Goal: Transaction & Acquisition: Purchase product/service

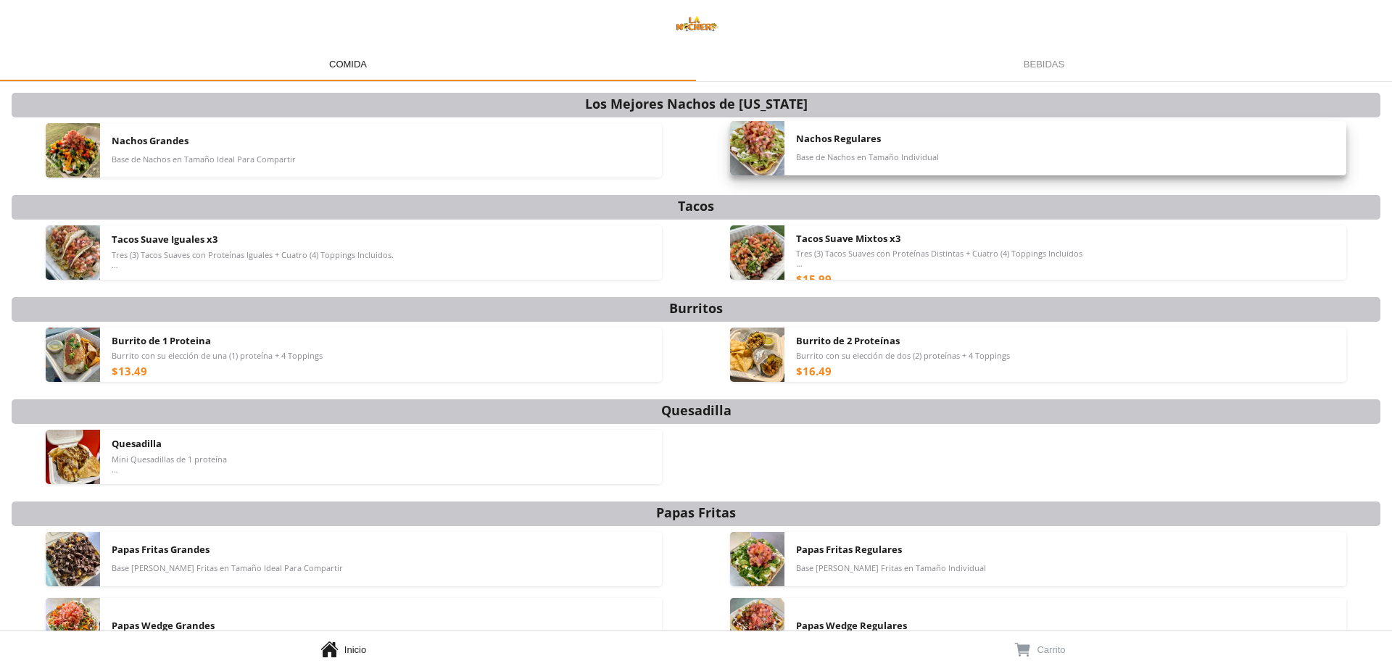
click at [871, 137] on span "Nachos Regulares" at bounding box center [838, 138] width 85 height 13
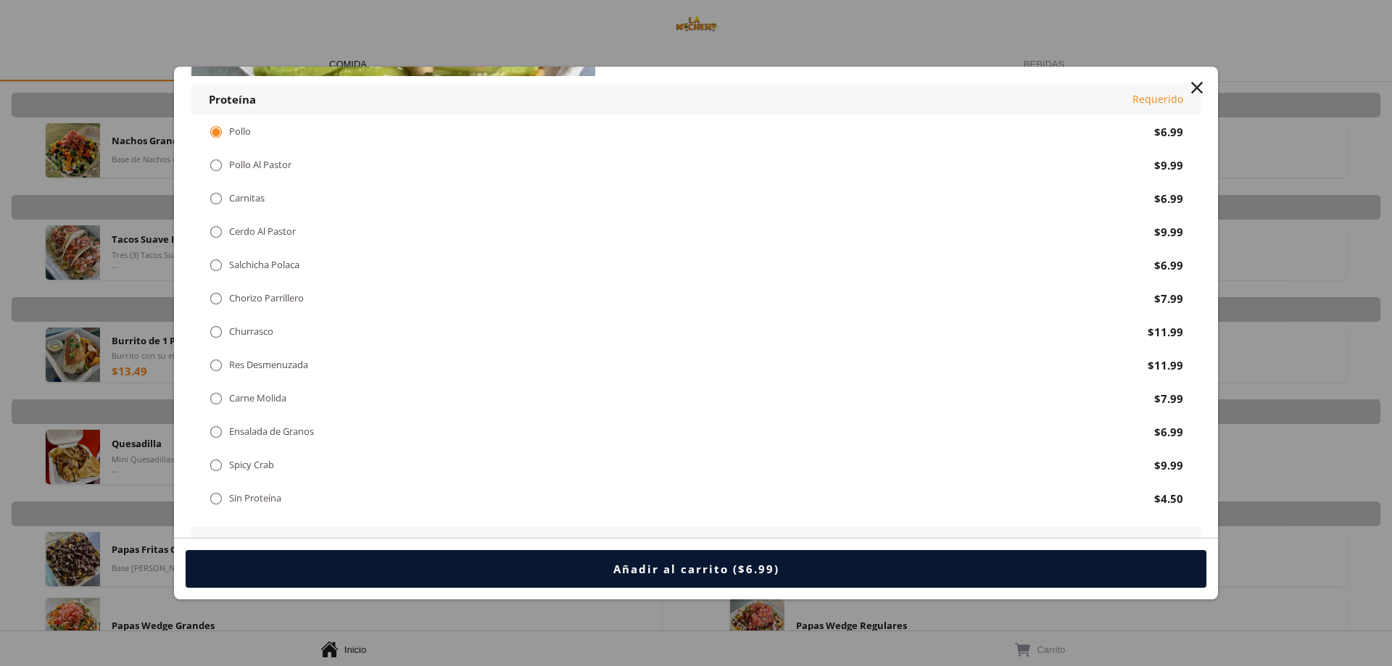
scroll to position [217, 0]
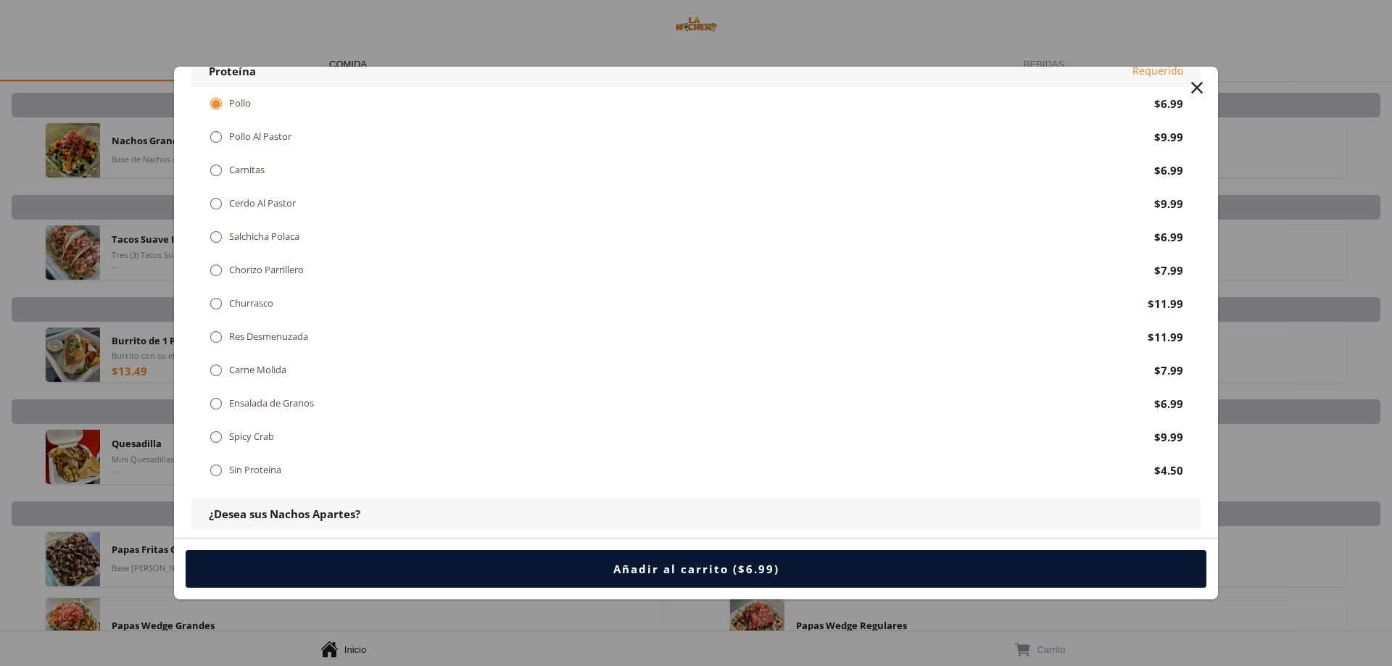
click at [242, 373] on div "Carne Molida" at bounding box center [257, 370] width 57 height 12
click at [194, 369] on div " Carne Molida $7.99" at bounding box center [695, 370] width 1009 height 33
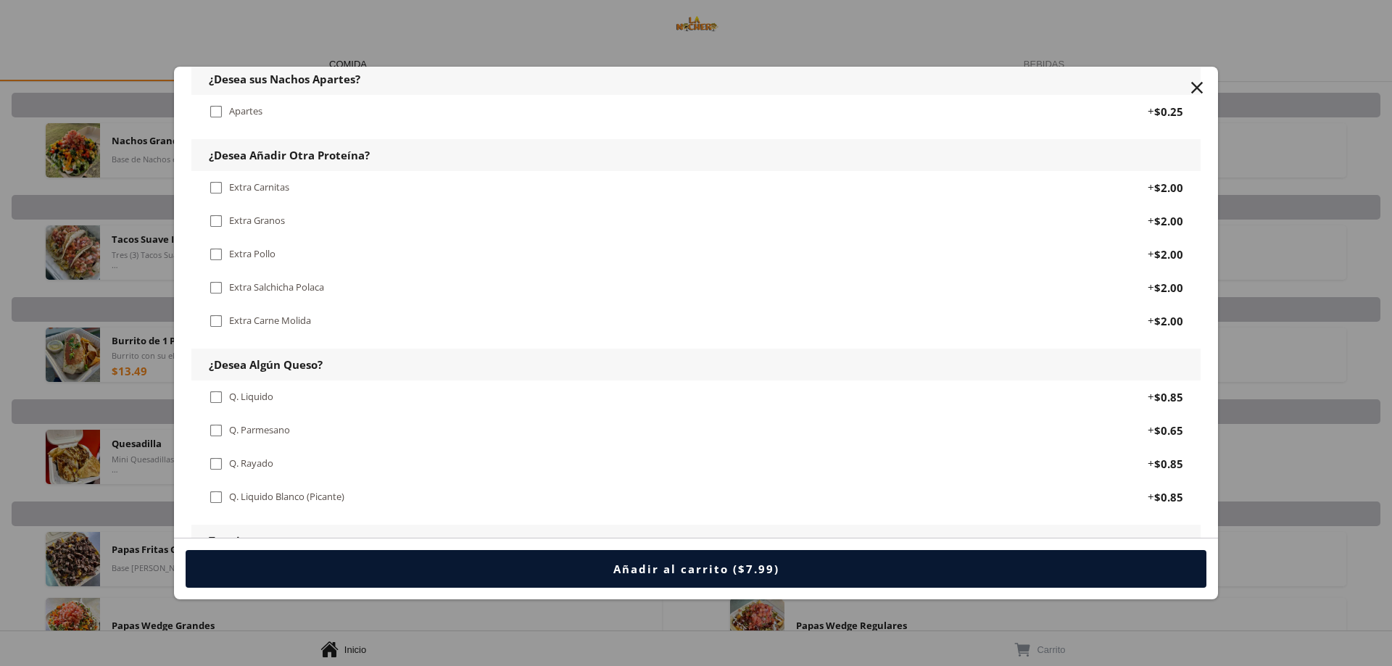
scroll to position [797, 0]
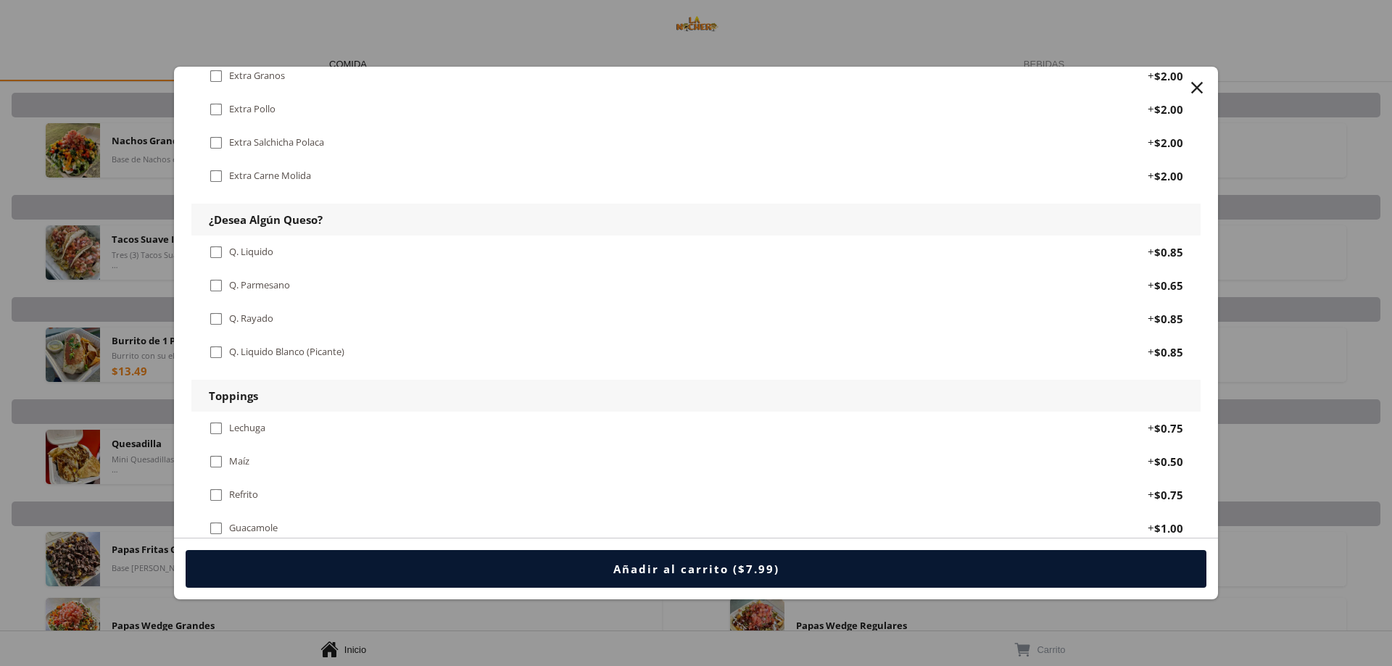
click at [218, 249] on div "" at bounding box center [216, 252] width 14 height 16
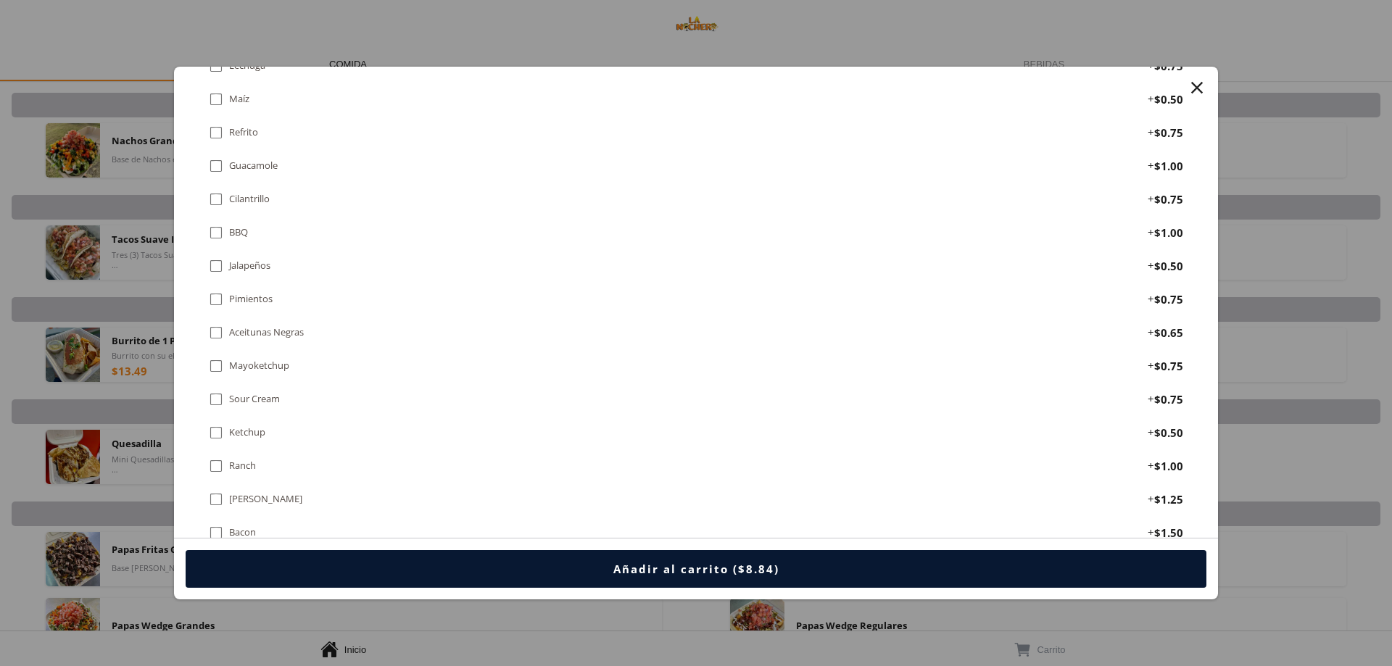
scroll to position [1087, 0]
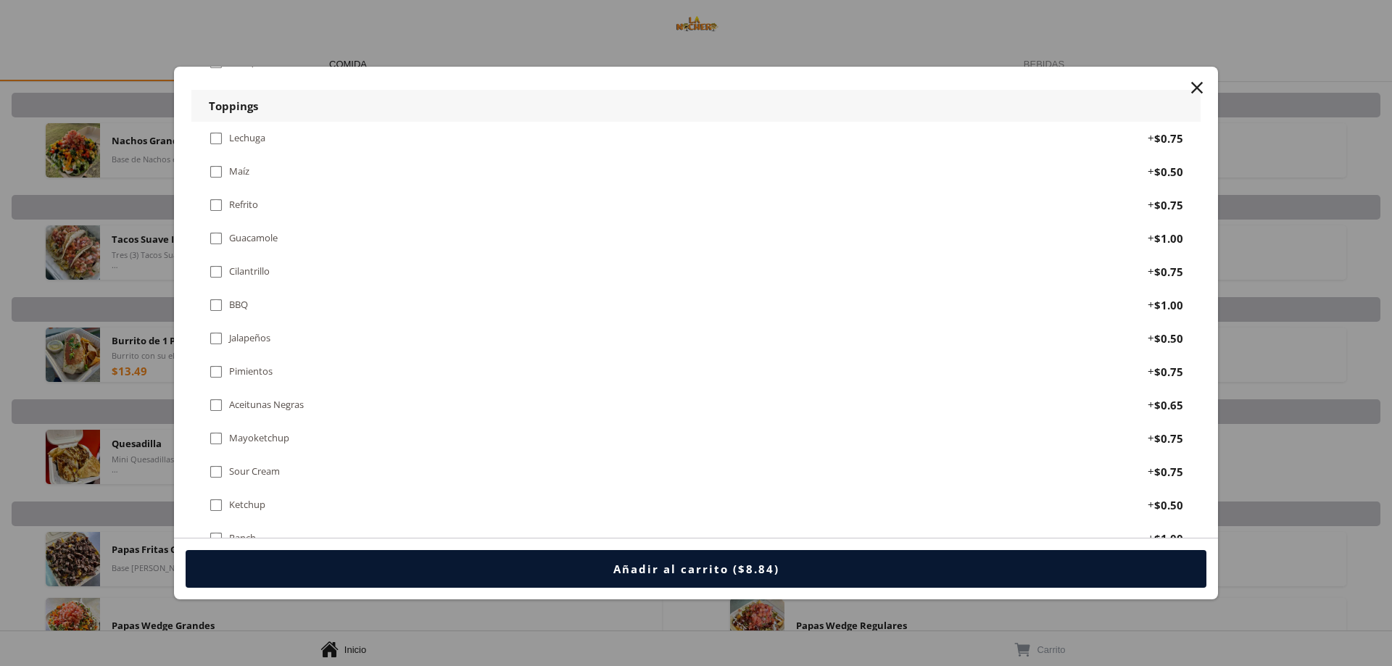
click at [217, 136] on div "" at bounding box center [216, 138] width 14 height 16
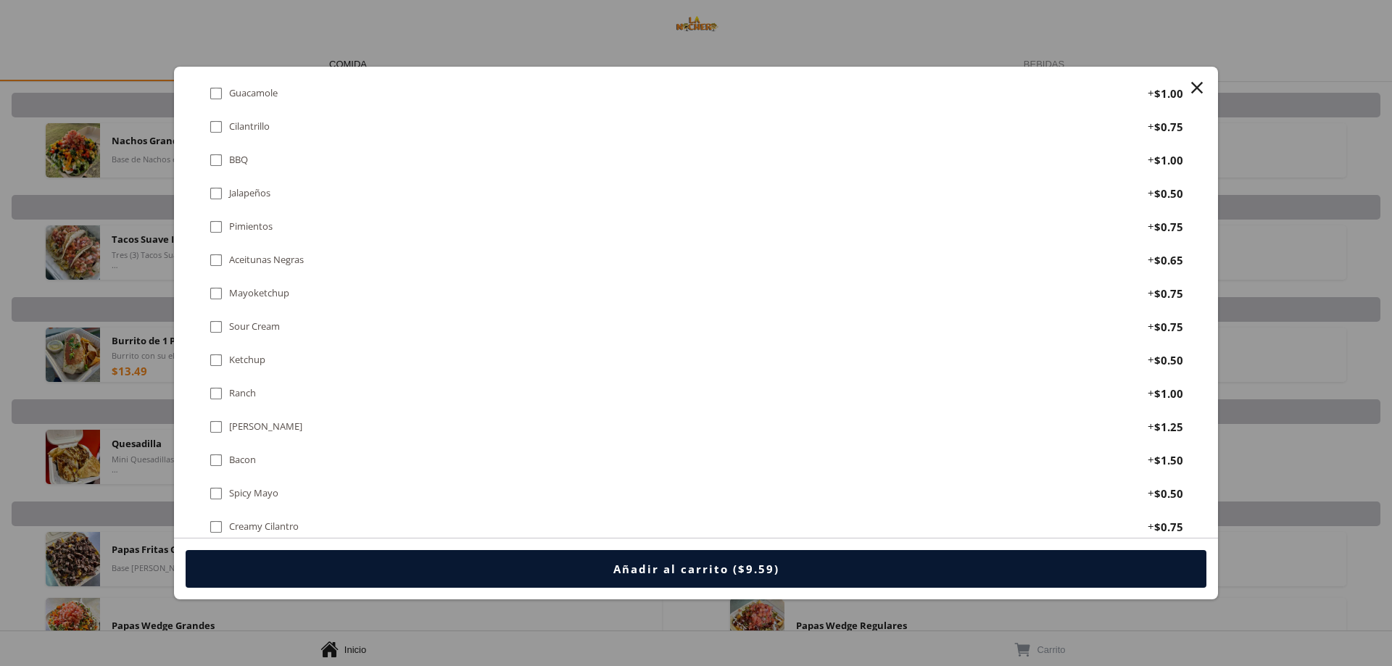
scroll to position [1305, 0]
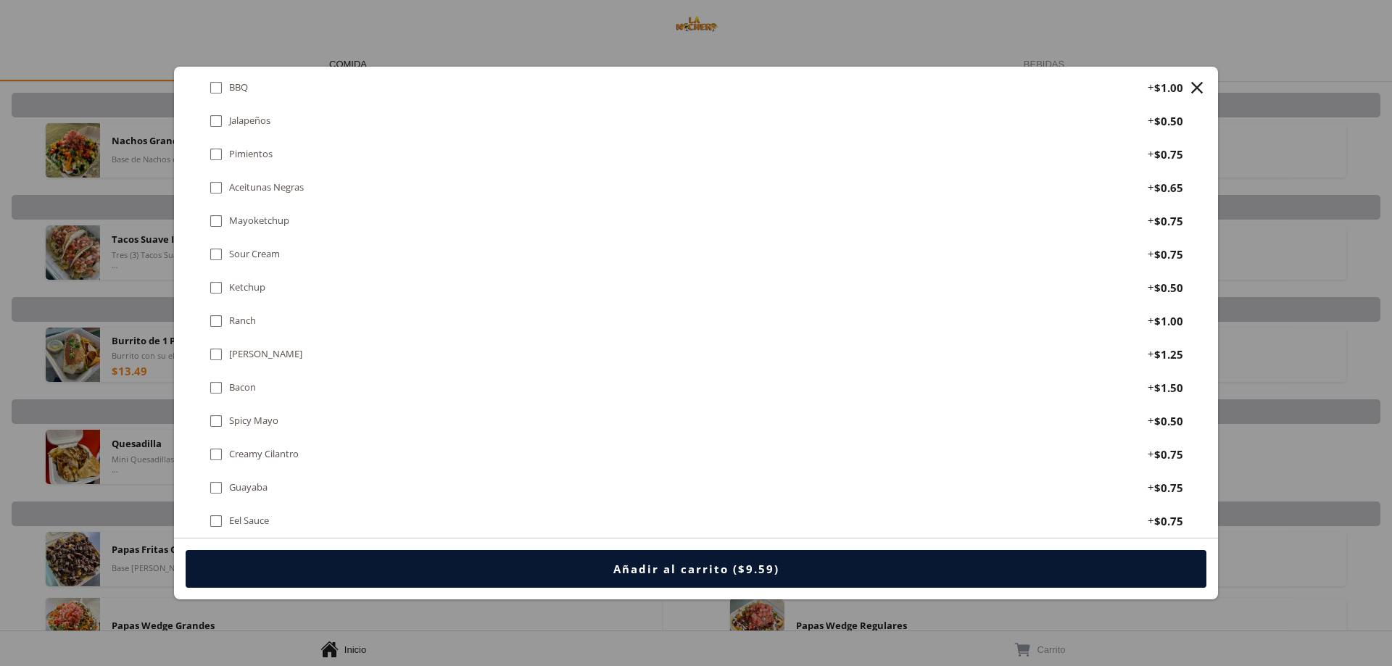
click at [216, 352] on div "" at bounding box center [216, 354] width 14 height 16
click at [225, 381] on div " Bacon" at bounding box center [235, 388] width 53 height 16
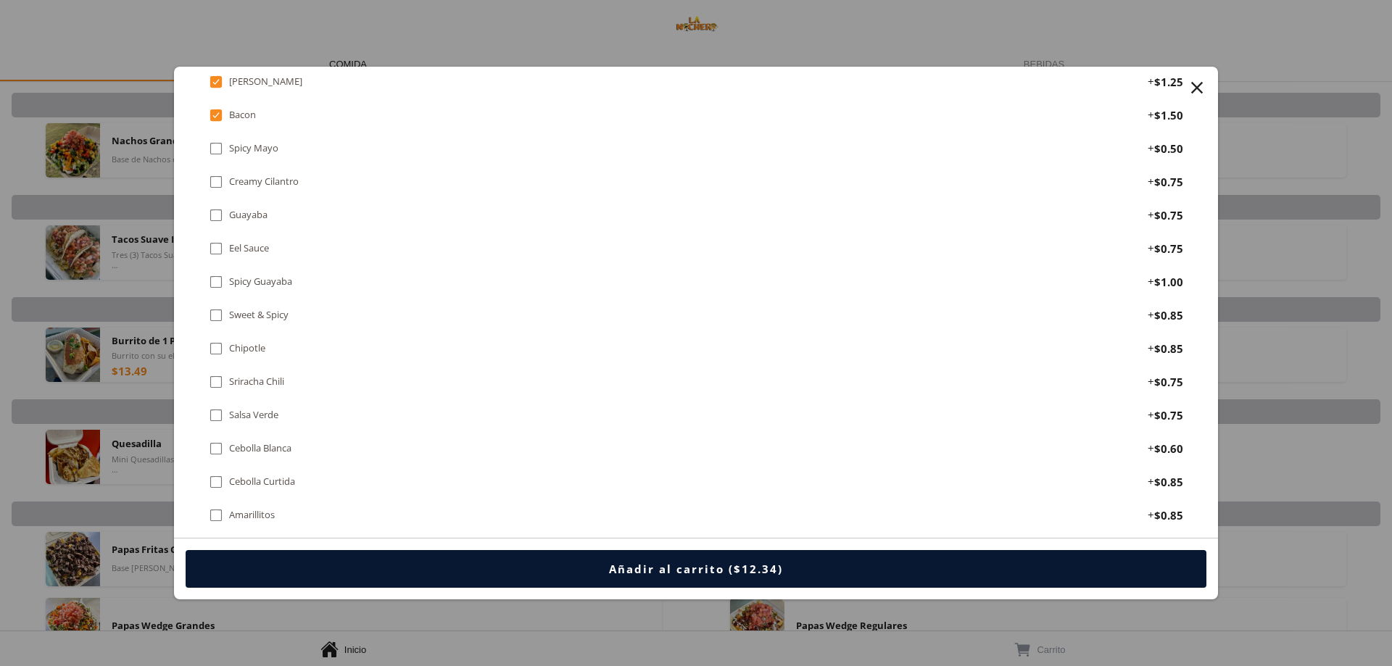
scroll to position [1595, 0]
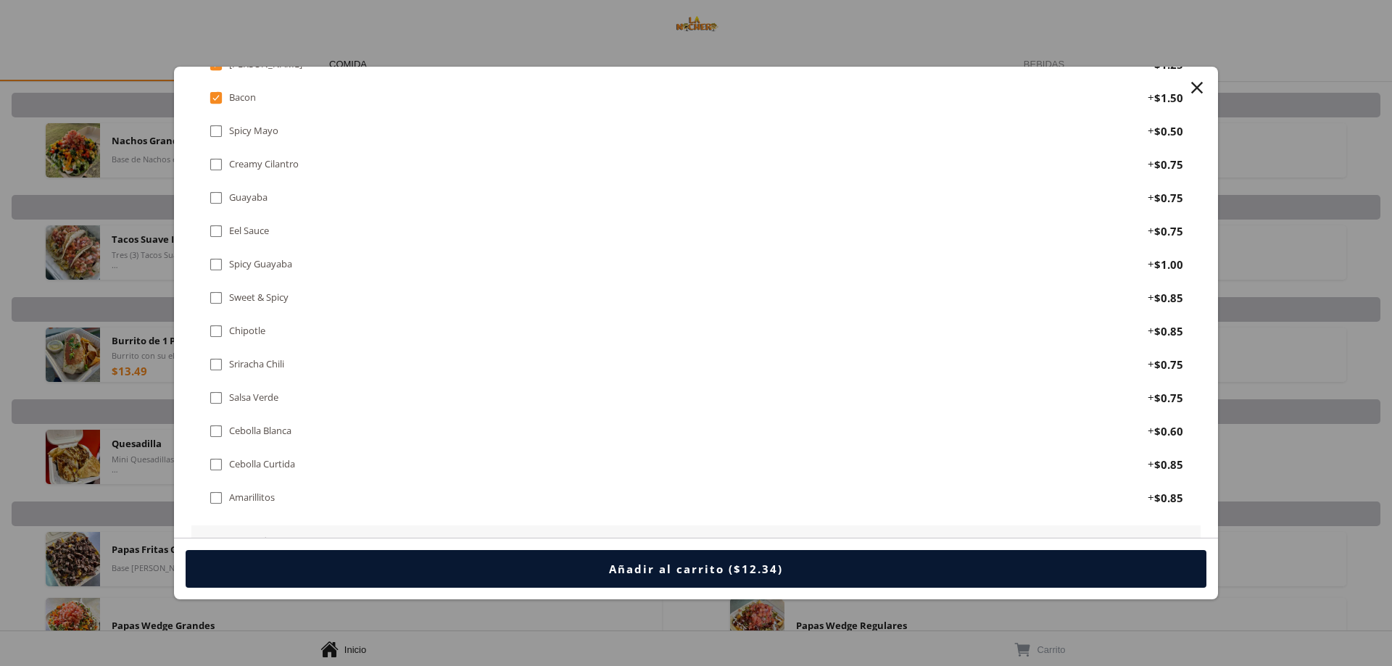
click at [217, 333] on div "" at bounding box center [216, 331] width 14 height 16
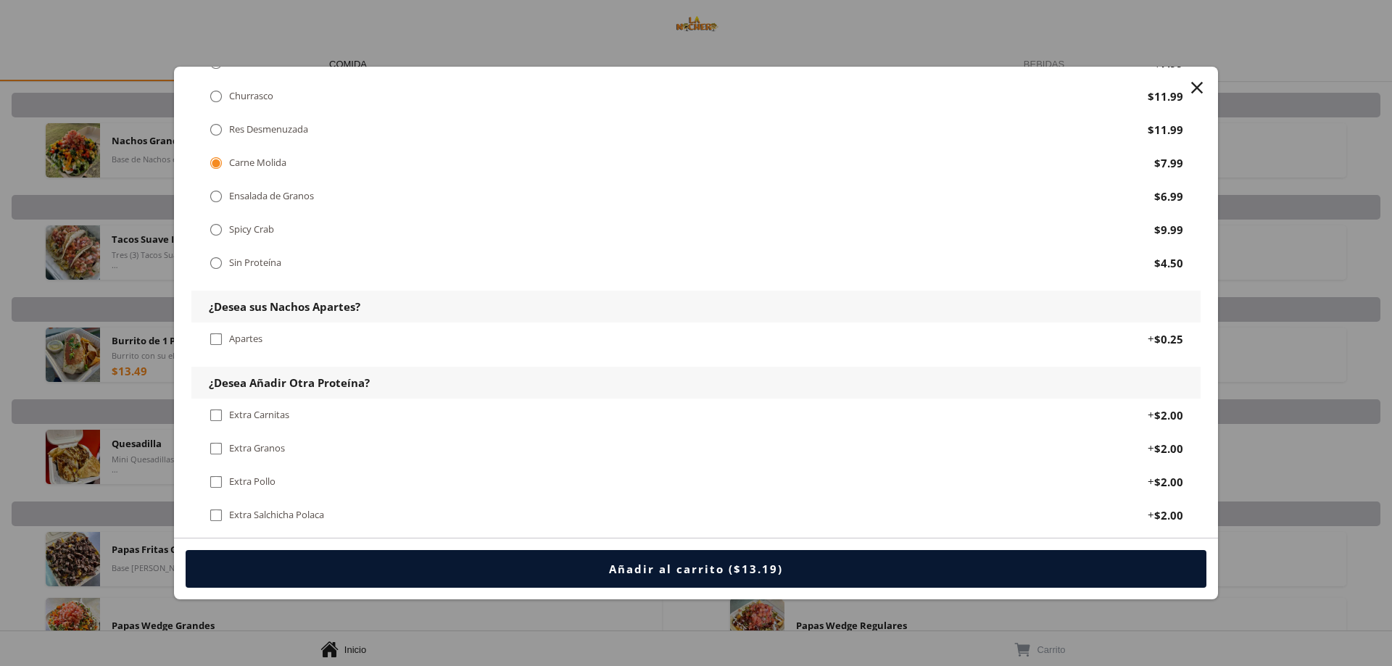
scroll to position [290, 0]
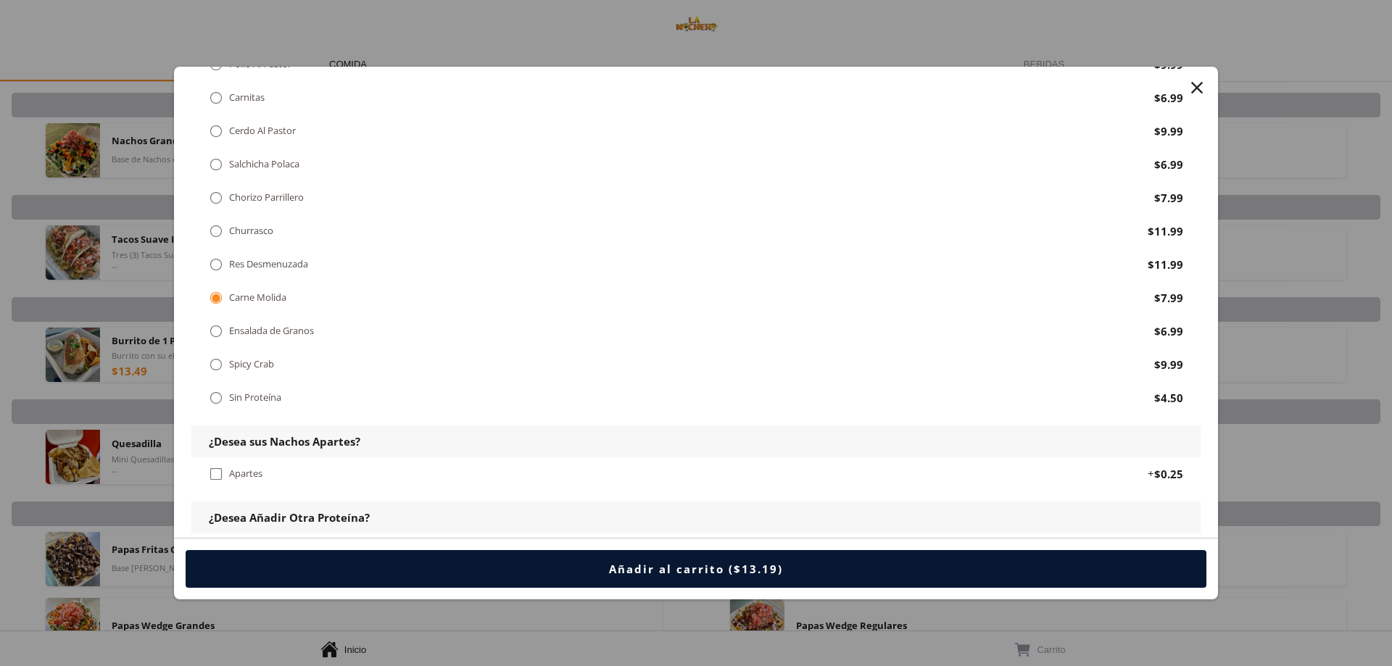
click at [1193, 87] on div "" at bounding box center [1197, 88] width 20 height 20
